Goal: Check status: Check status

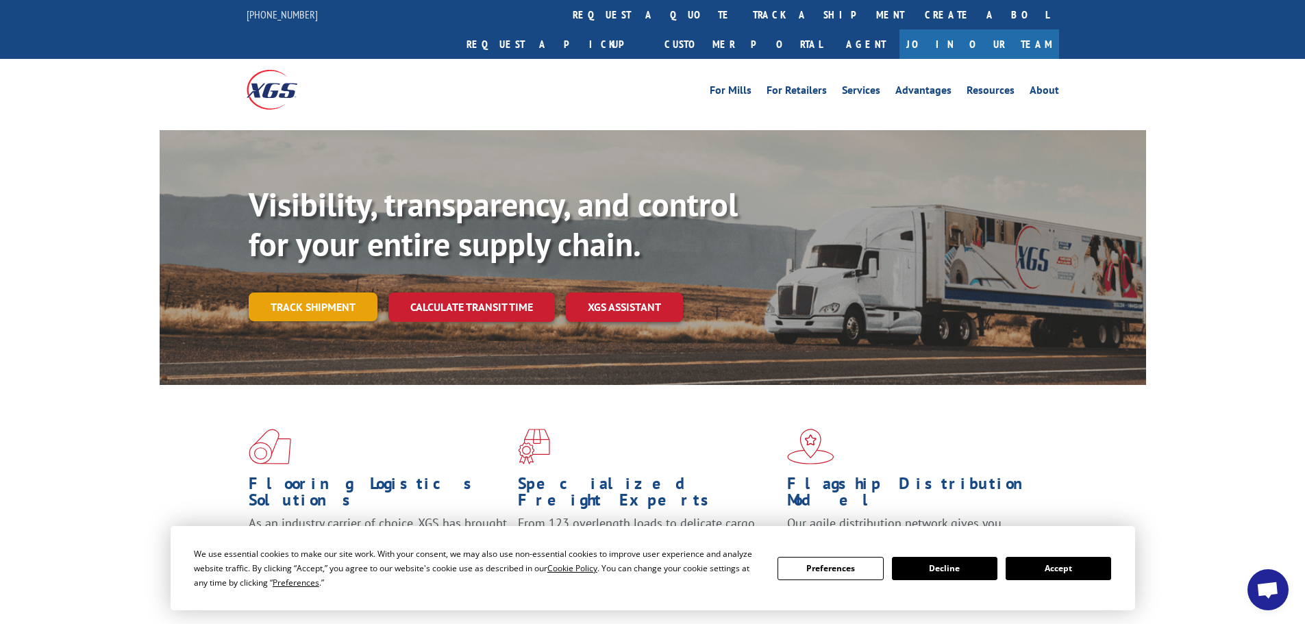
click at [351, 292] on link "Track shipment" at bounding box center [313, 306] width 129 height 29
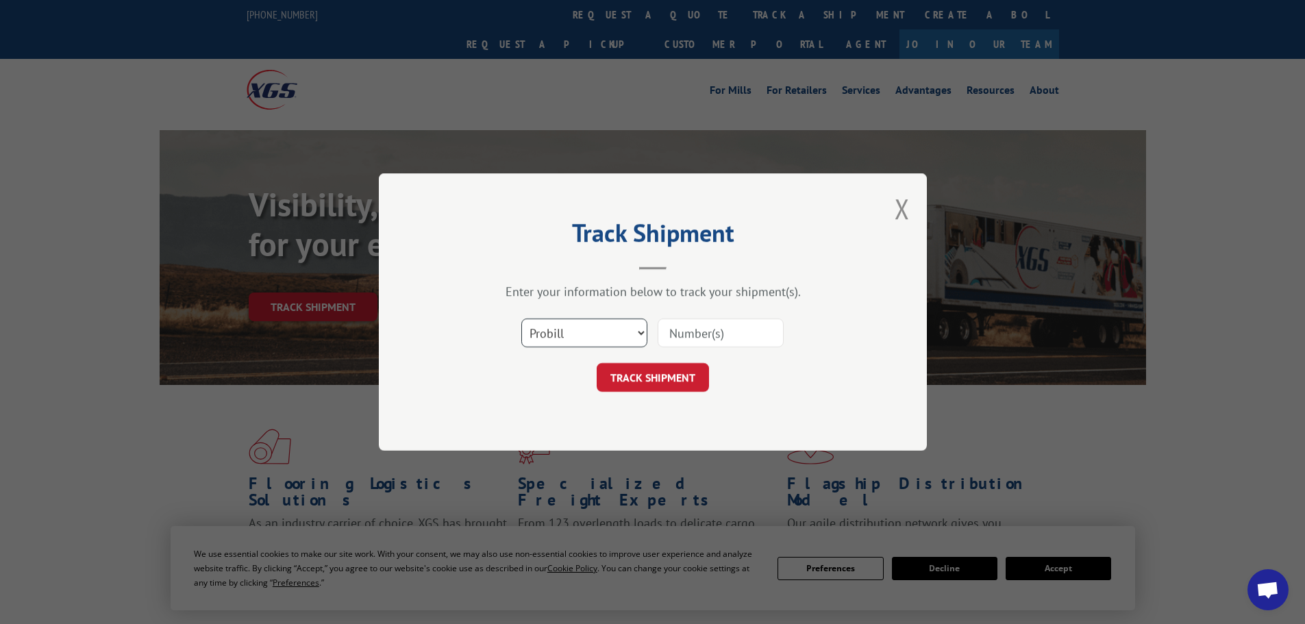
click at [560, 323] on select "Select category... Probill BOL PO" at bounding box center [584, 332] width 126 height 29
select select "po"
click at [521, 318] on select "Select category... Probill BOL PO" at bounding box center [584, 332] width 126 height 29
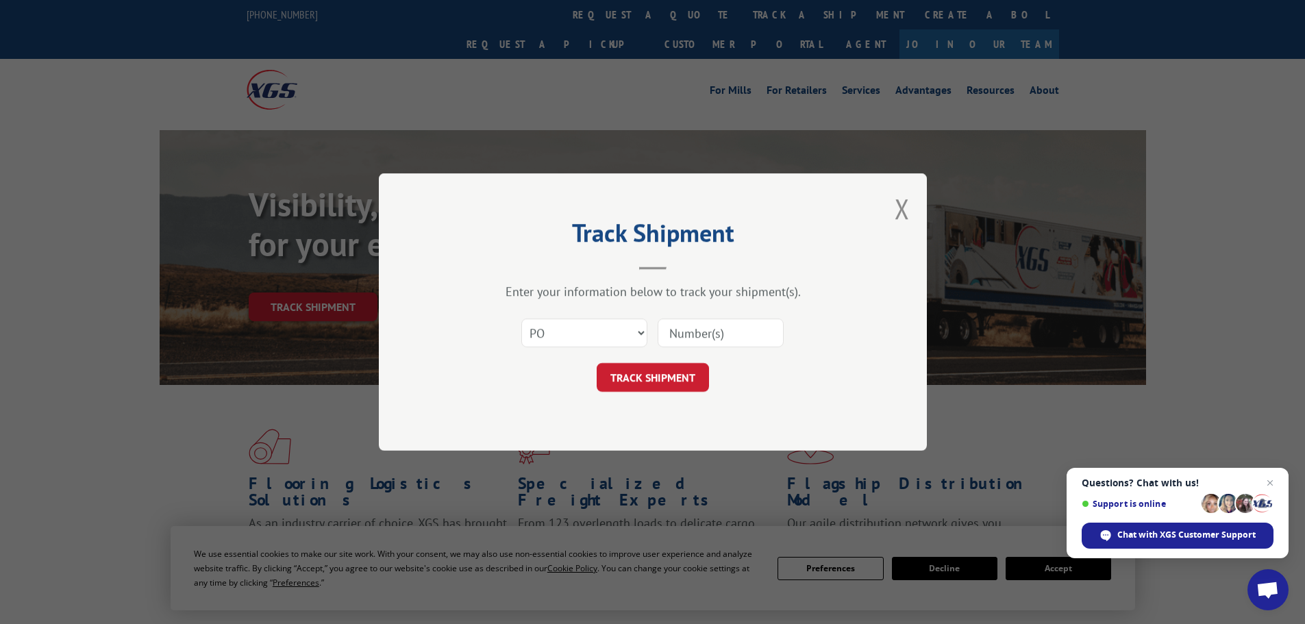
click at [705, 336] on input at bounding box center [721, 332] width 126 height 29
paste input "29521962"
type input "29521962"
click at [692, 364] on button "TRACK SHIPMENT" at bounding box center [653, 377] width 112 height 29
